Goal: Transaction & Acquisition: Obtain resource

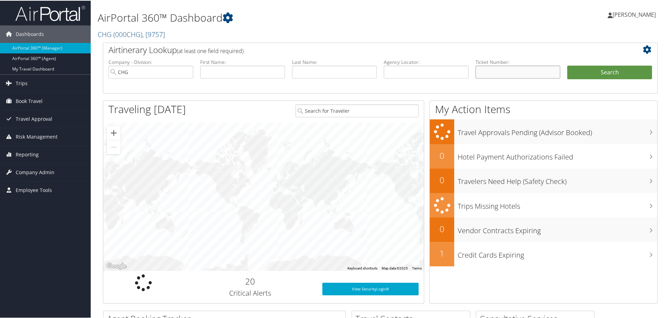
paste input "0017272422216"
type input "0017272422216"
click at [585, 73] on button "Search" at bounding box center [609, 72] width 85 height 14
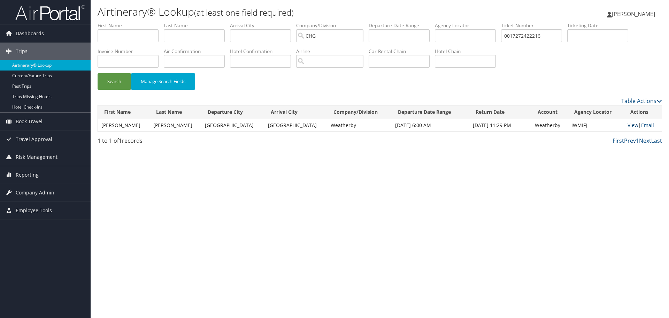
click at [628, 126] on link "View" at bounding box center [633, 125] width 11 height 7
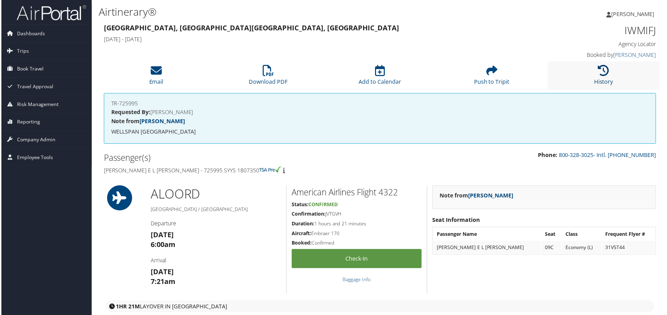
click at [600, 70] on icon at bounding box center [604, 70] width 11 height 11
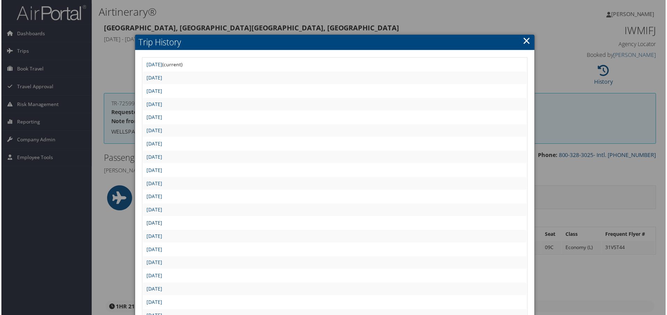
click at [161, 223] on link "Tue Jul 8 15:30:53 MDT 2025" at bounding box center [154, 223] width 16 height 7
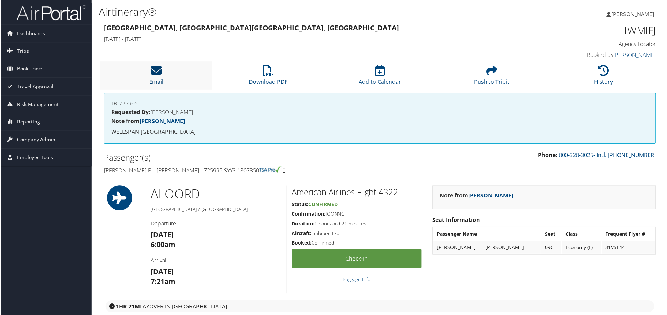
click at [154, 69] on icon at bounding box center [155, 70] width 11 height 11
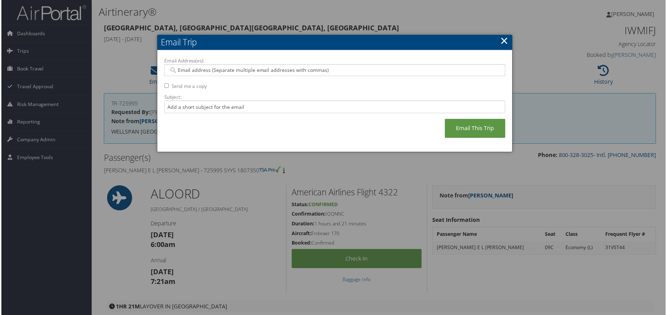
click at [220, 69] on input "Email Address(es):" at bounding box center [334, 70] width 333 height 7
type input "[PERSON_NAME]"
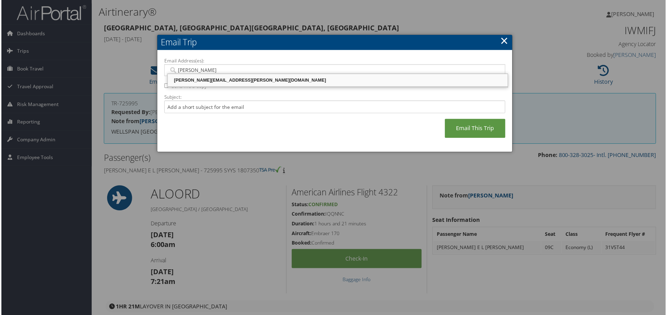
click at [219, 77] on div "[PERSON_NAME][EMAIL_ADDRESS][PERSON_NAME][DOMAIN_NAME]" at bounding box center [337, 80] width 339 height 7
type input "[PERSON_NAME][EMAIL_ADDRESS][PERSON_NAME][DOMAIN_NAME]"
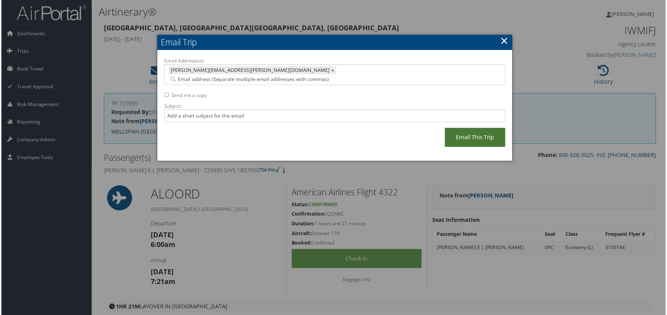
click at [482, 128] on link "Email This Trip" at bounding box center [475, 137] width 61 height 19
